Goal: Task Accomplishment & Management: Manage account settings

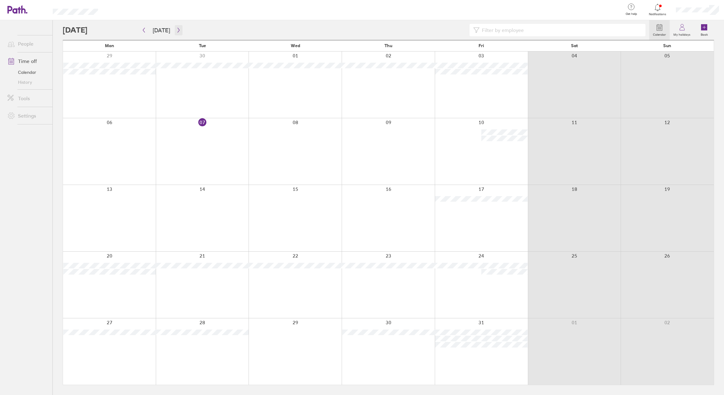
click at [178, 30] on icon "button" at bounding box center [178, 30] width 5 height 5
click at [177, 30] on icon "button" at bounding box center [178, 30] width 5 height 5
click at [179, 29] on icon "button" at bounding box center [178, 30] width 5 height 5
click at [177, 29] on icon "button" at bounding box center [178, 30] width 5 height 5
click at [179, 29] on button "button" at bounding box center [179, 30] width 8 height 10
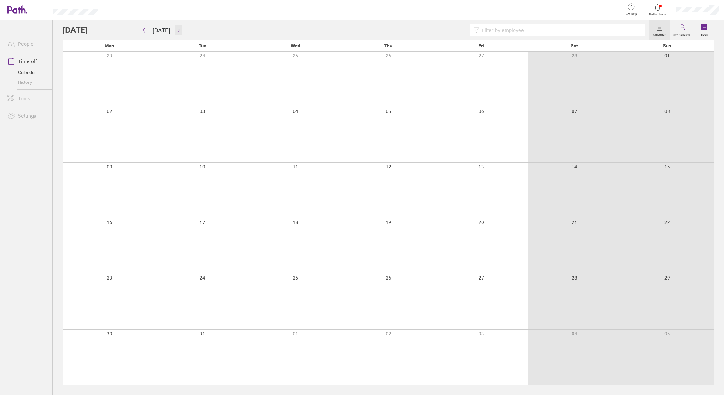
click at [177, 30] on icon "button" at bounding box center [178, 30] width 5 height 5
click at [176, 30] on icon "button" at bounding box center [178, 30] width 5 height 5
click at [176, 29] on icon "button" at bounding box center [178, 30] width 5 height 5
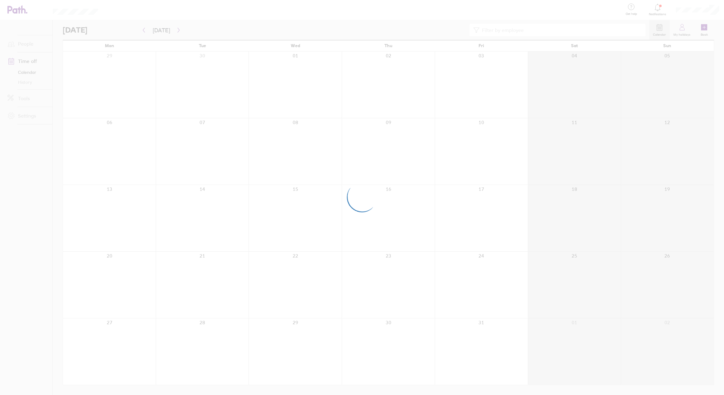
click at [224, 33] on div at bounding box center [362, 197] width 724 height 395
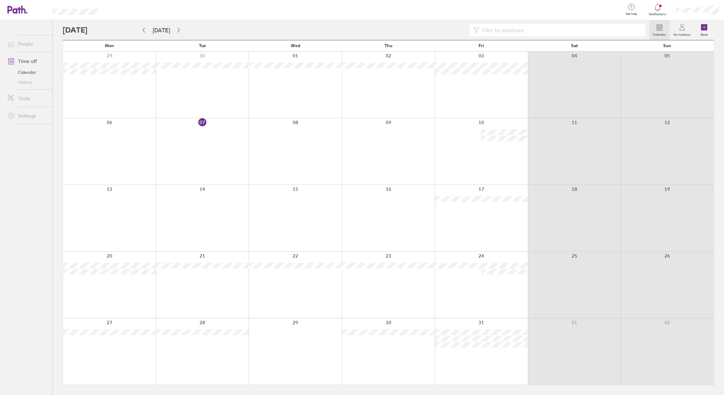
click at [687, 13] on div at bounding box center [697, 10] width 53 height 20
click at [679, 29] on link "My profile" at bounding box center [693, 28] width 62 height 16
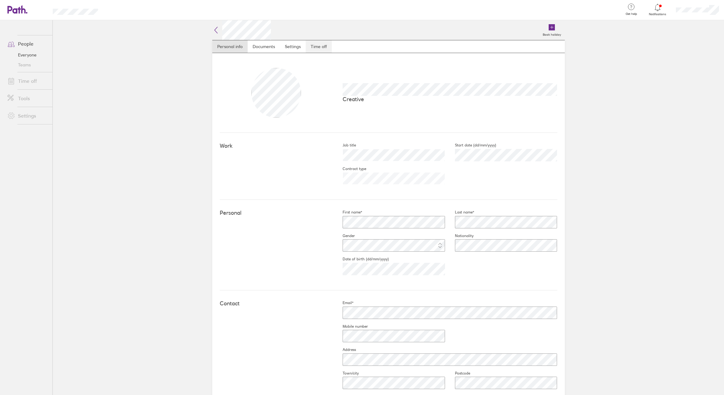
drag, startPoint x: 316, startPoint y: 48, endPoint x: 312, endPoint y: 48, distance: 4.7
click at [317, 48] on link "Time off" at bounding box center [319, 46] width 26 height 12
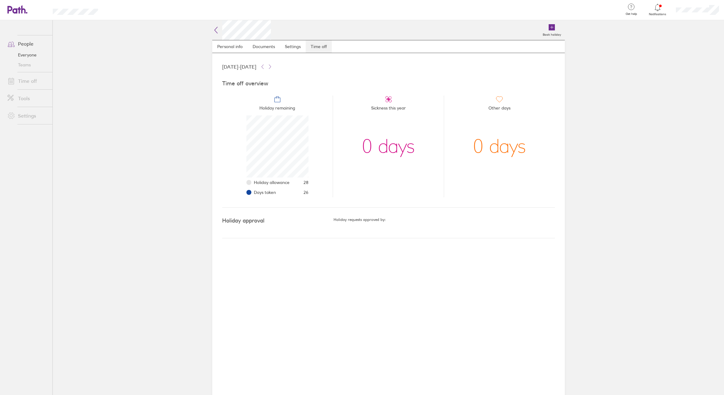
scroll to position [62, 62]
